Goal: Information Seeking & Learning: Check status

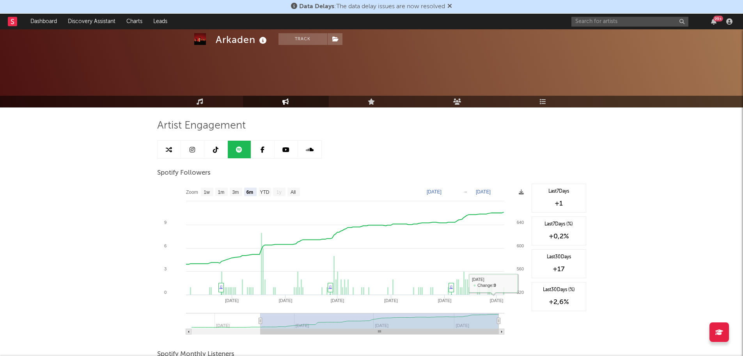
select select "6m"
select select "1w"
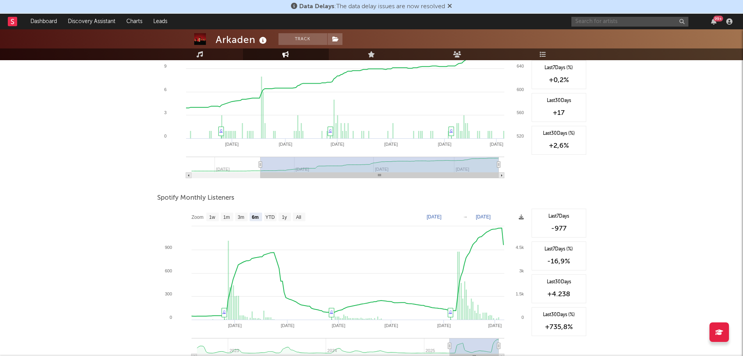
click at [634, 26] on input "text" at bounding box center [630, 22] width 117 height 10
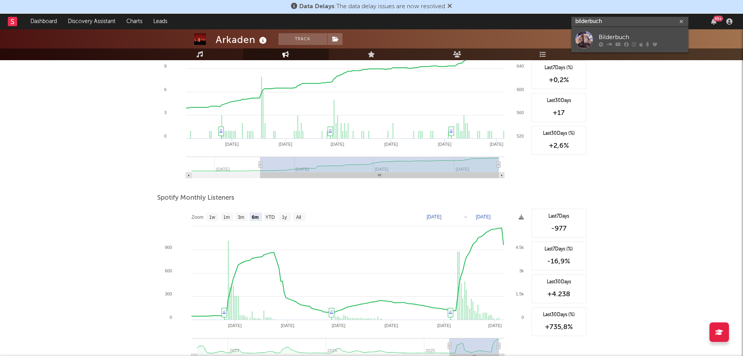
type input "bilderbuch"
click at [627, 34] on div "Bilderbuch" at bounding box center [642, 36] width 86 height 9
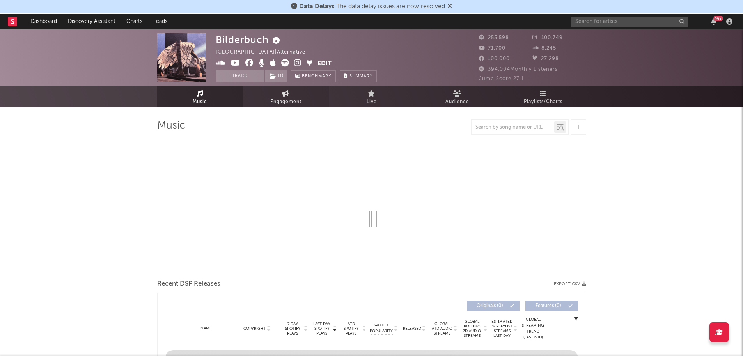
click at [293, 98] on span "Engagement" at bounding box center [285, 101] width 31 height 9
select select "1w"
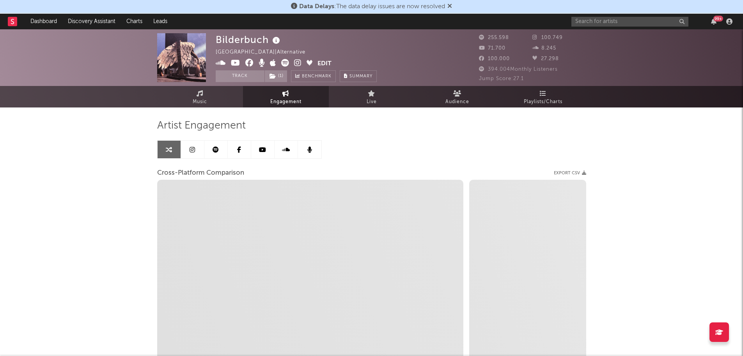
click at [216, 152] on icon at bounding box center [216, 149] width 6 height 6
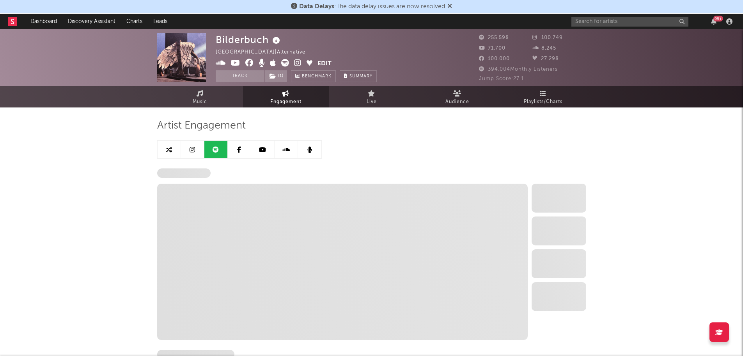
select select "6m"
select select "1w"
